Goal: Task Accomplishment & Management: Manage account settings

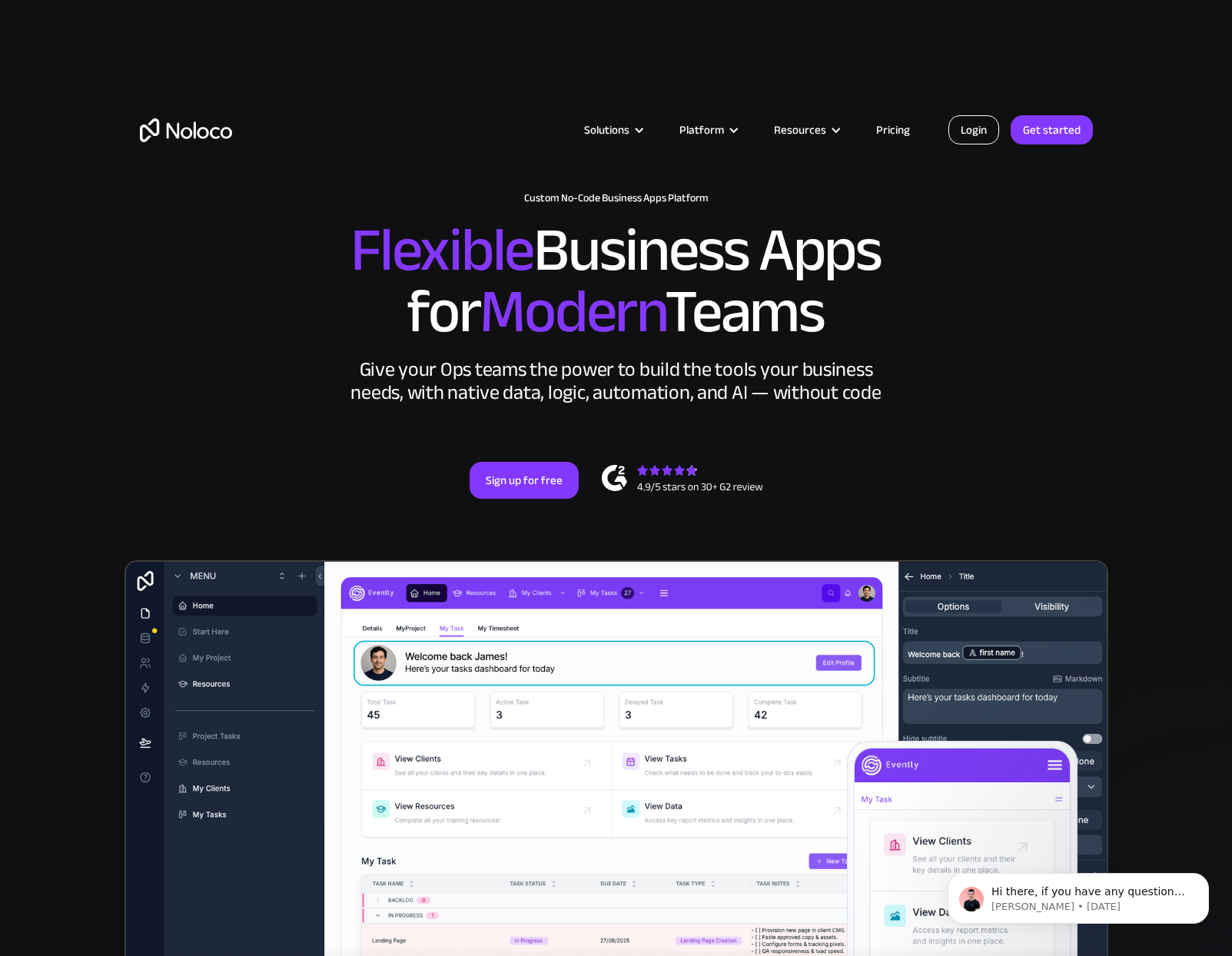
click at [958, 129] on link "Login" at bounding box center [974, 130] width 51 height 30
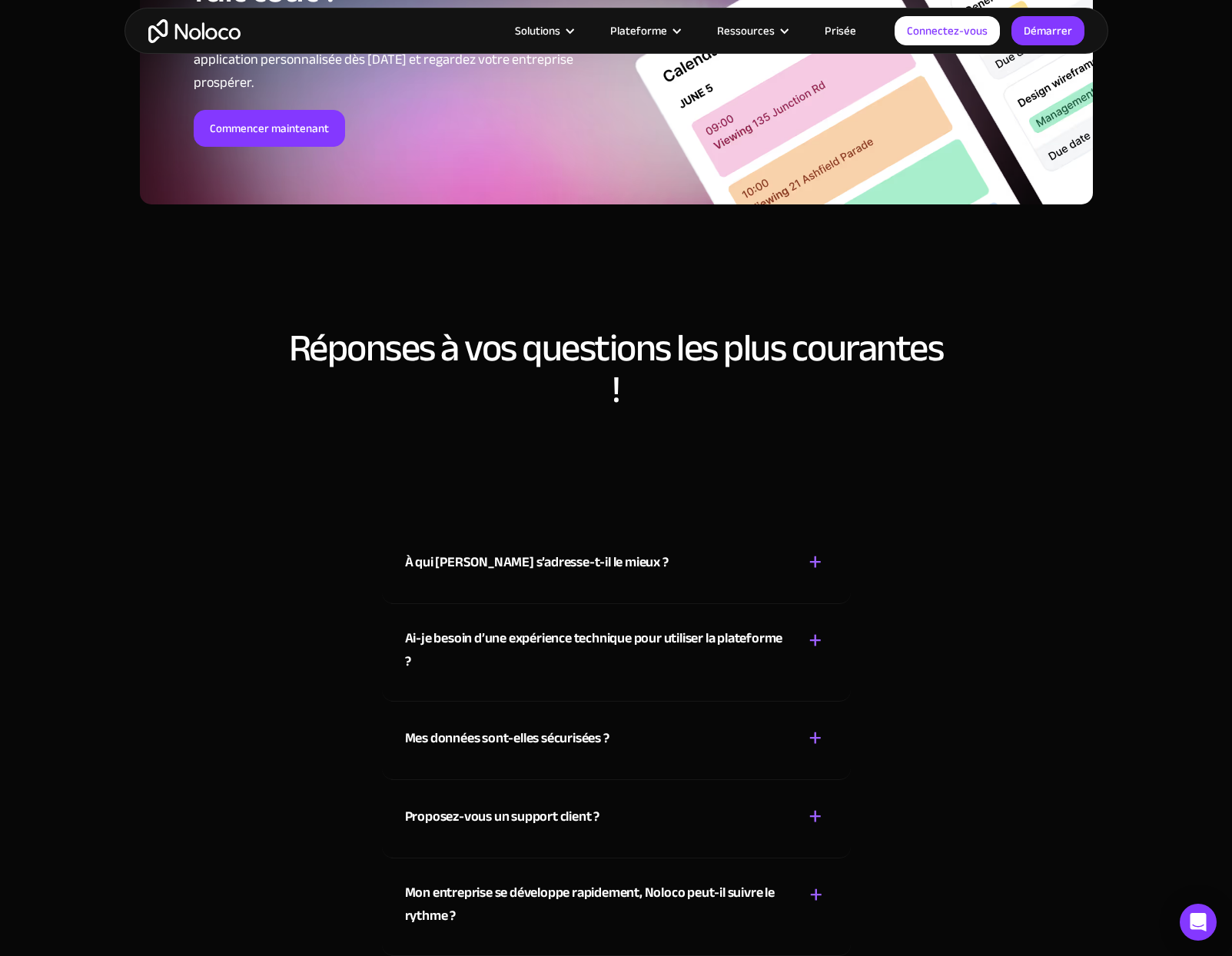
scroll to position [8455, 0]
click at [625, 580] on div "À qui Noloco s’adresse-t-il le mieux ? + -" at bounding box center [616, 552] width 423 height 55
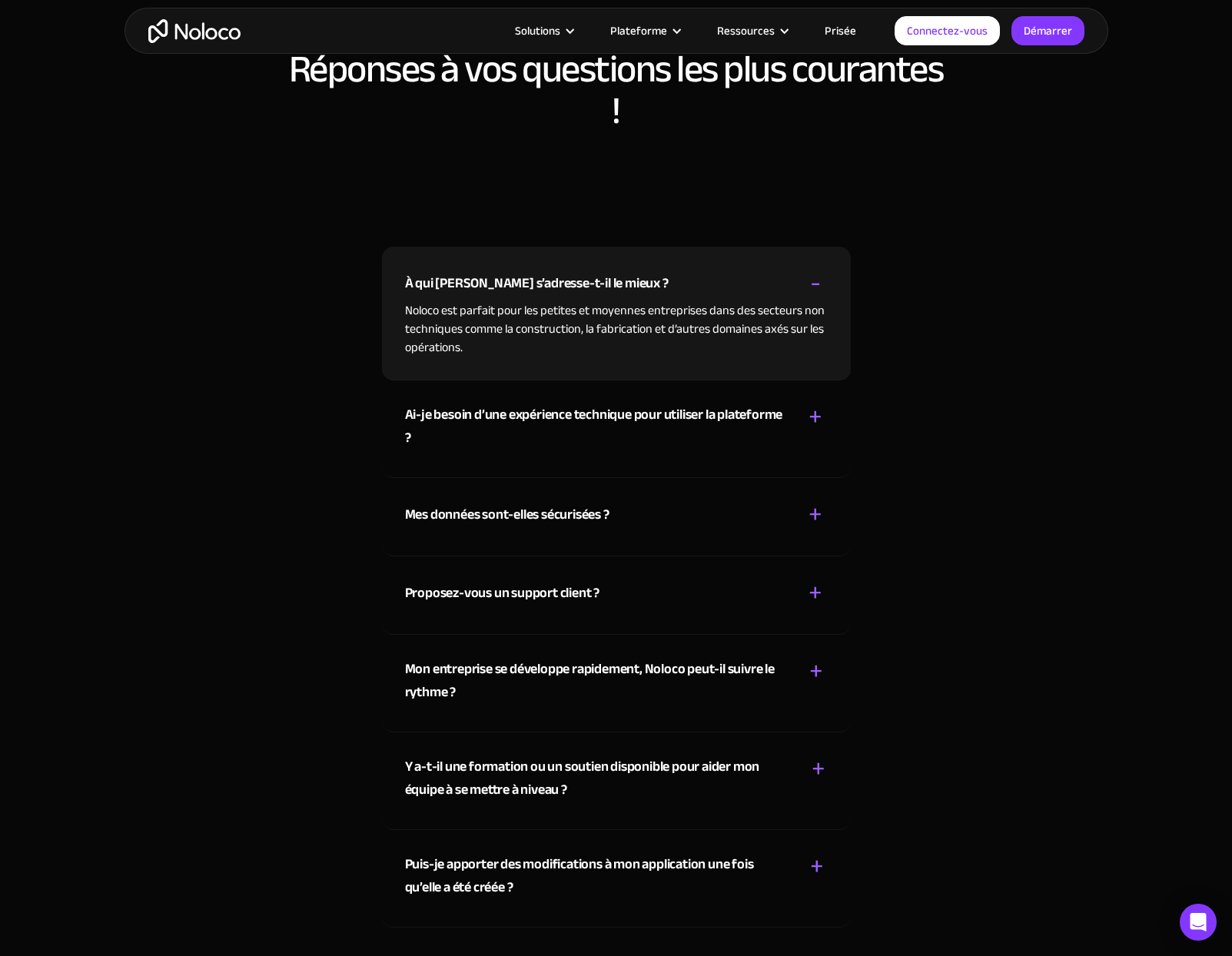
scroll to position [8762, 0]
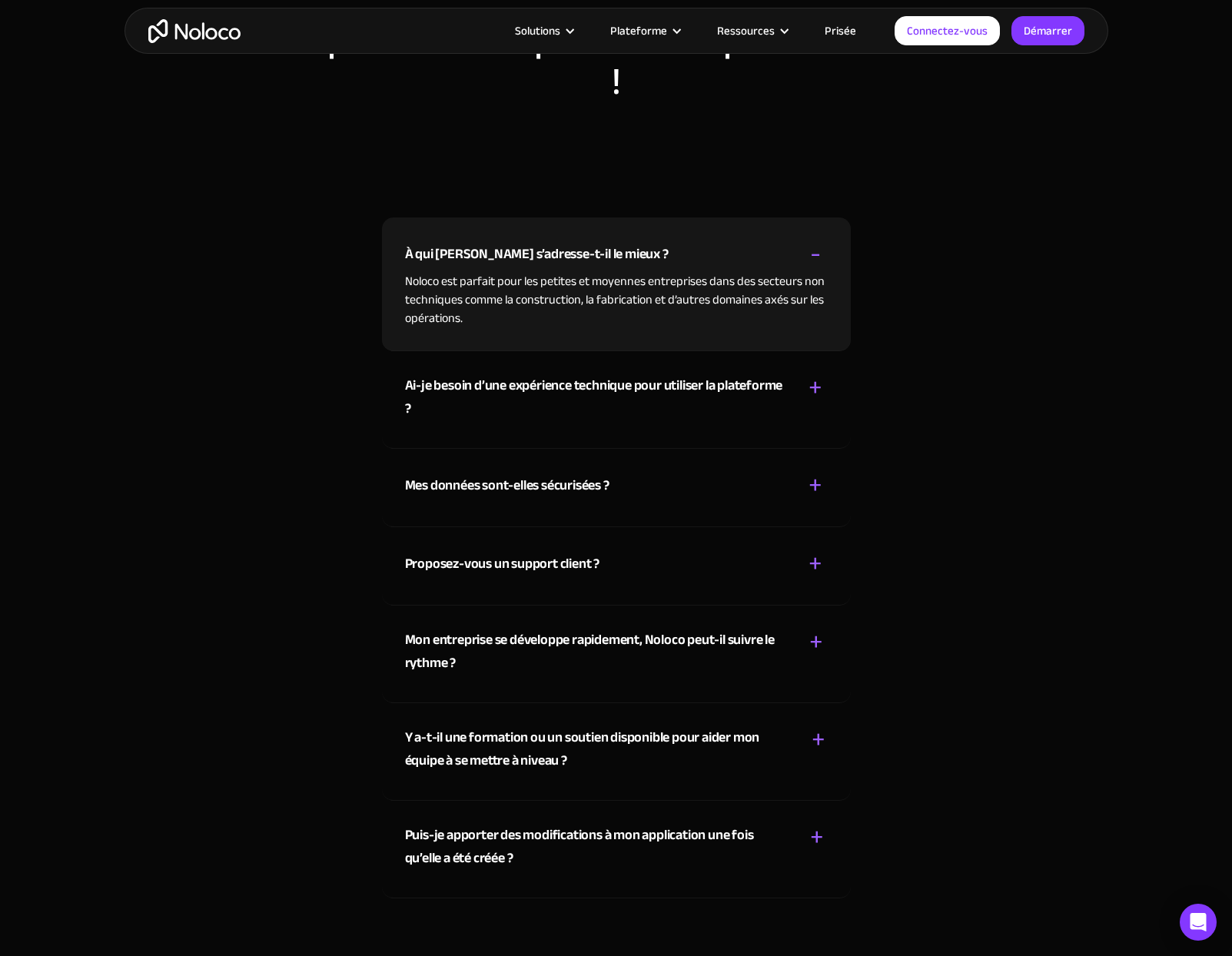
click at [578, 497] on div "Mes données sont-elles sécurisées ?" at bounding box center [507, 486] width 205 height 23
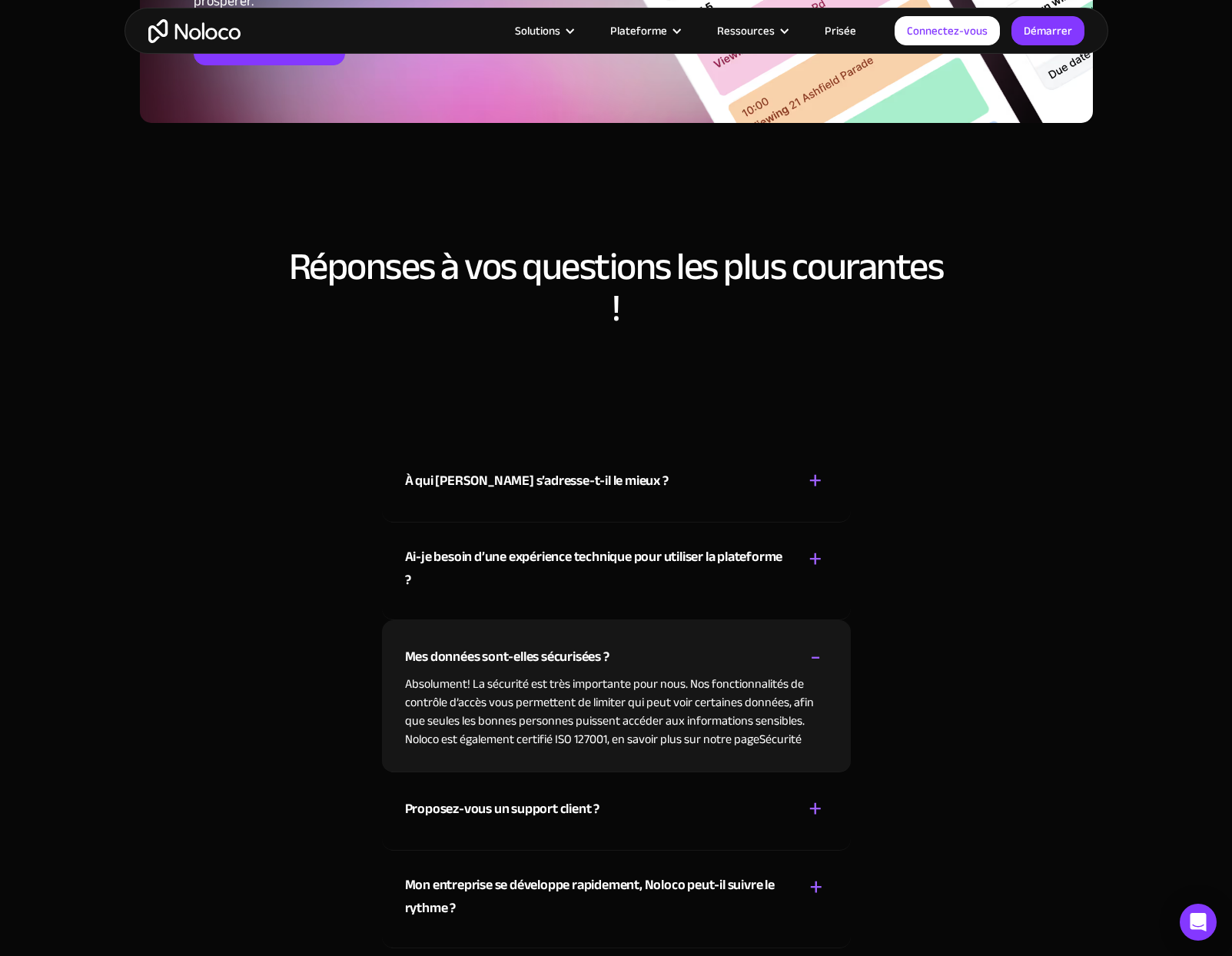
scroll to position [8532, 0]
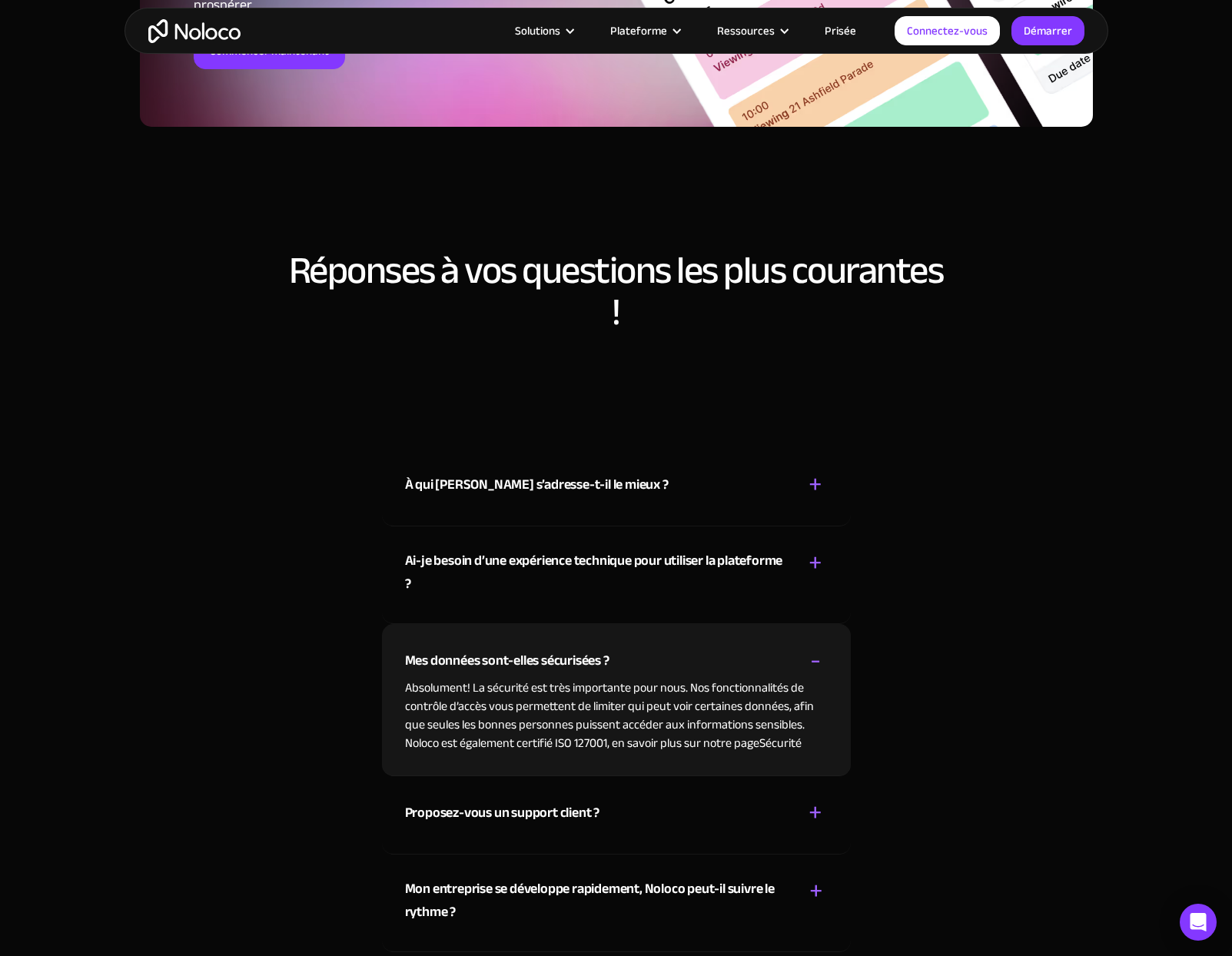
click at [850, 30] on link "Prisée" at bounding box center [840, 30] width 70 height 20
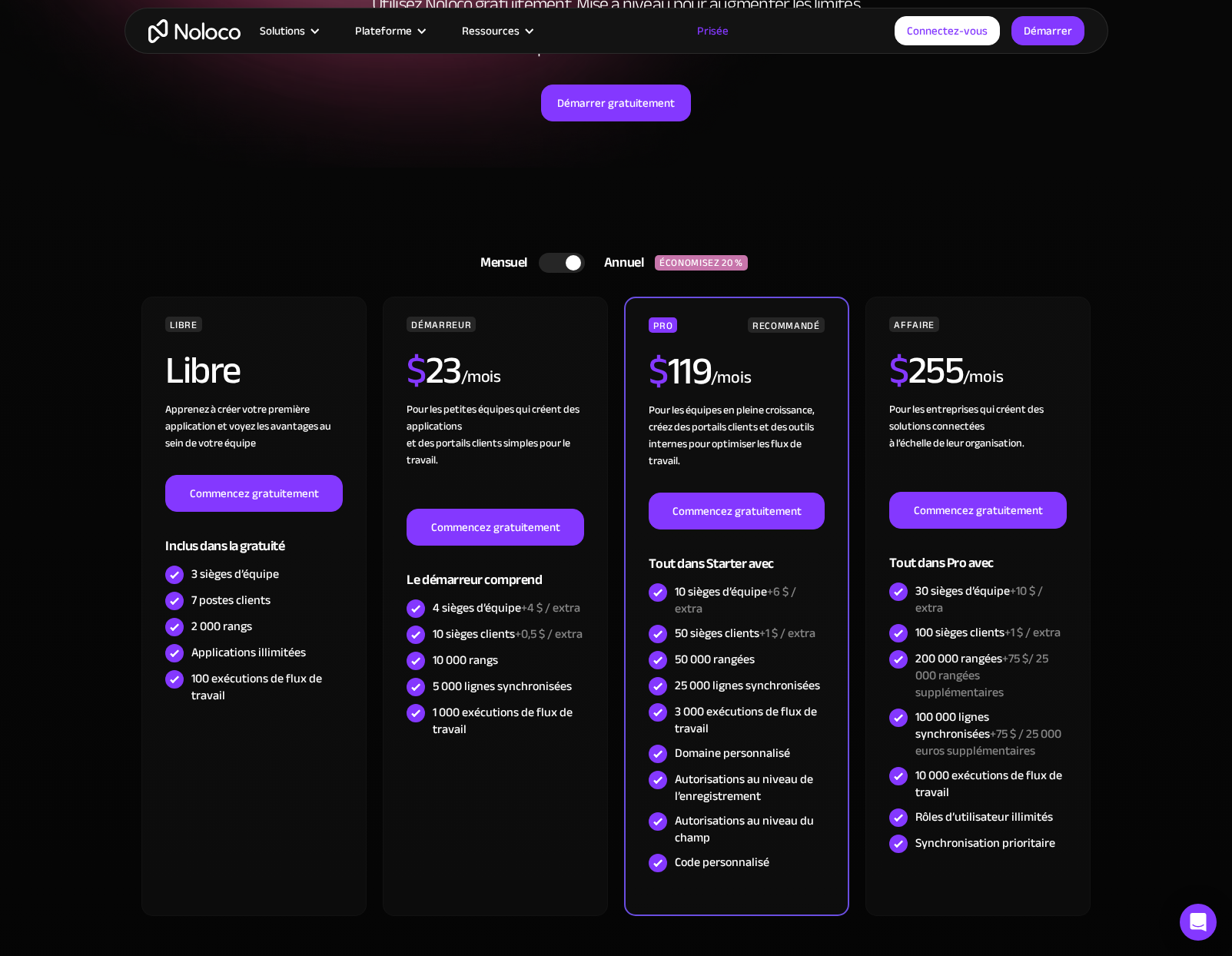
scroll to position [308, 0]
